Goal: Navigation & Orientation: Find specific page/section

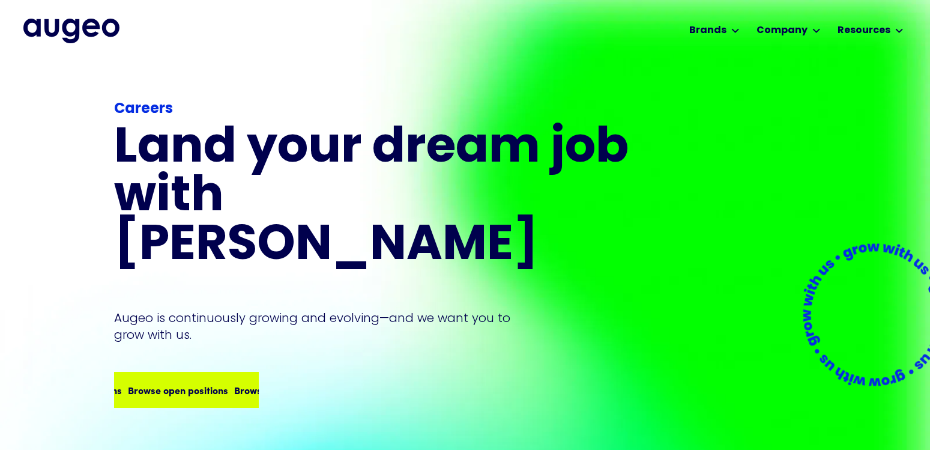
click at [219, 382] on div "Browse open positions Browse open positions Browse open positions Browse open p…" at bounding box center [211, 389] width 425 height 14
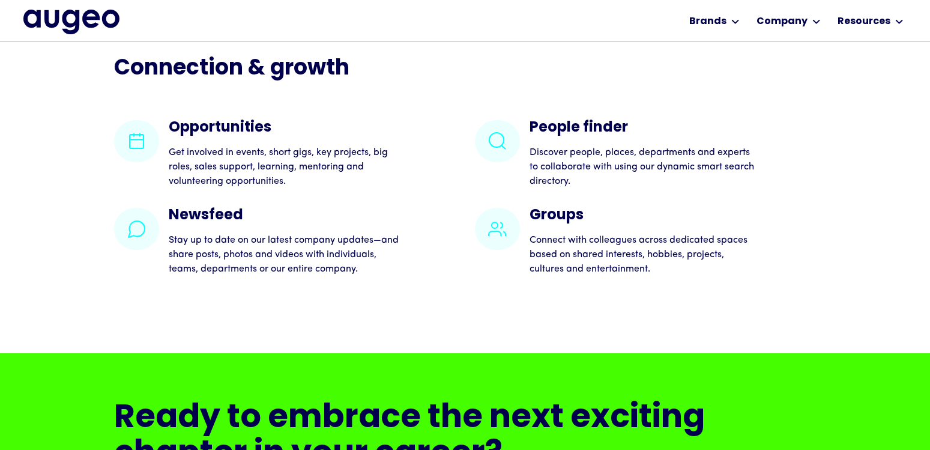
scroll to position [2543, 0]
